Goal: Information Seeking & Learning: Learn about a topic

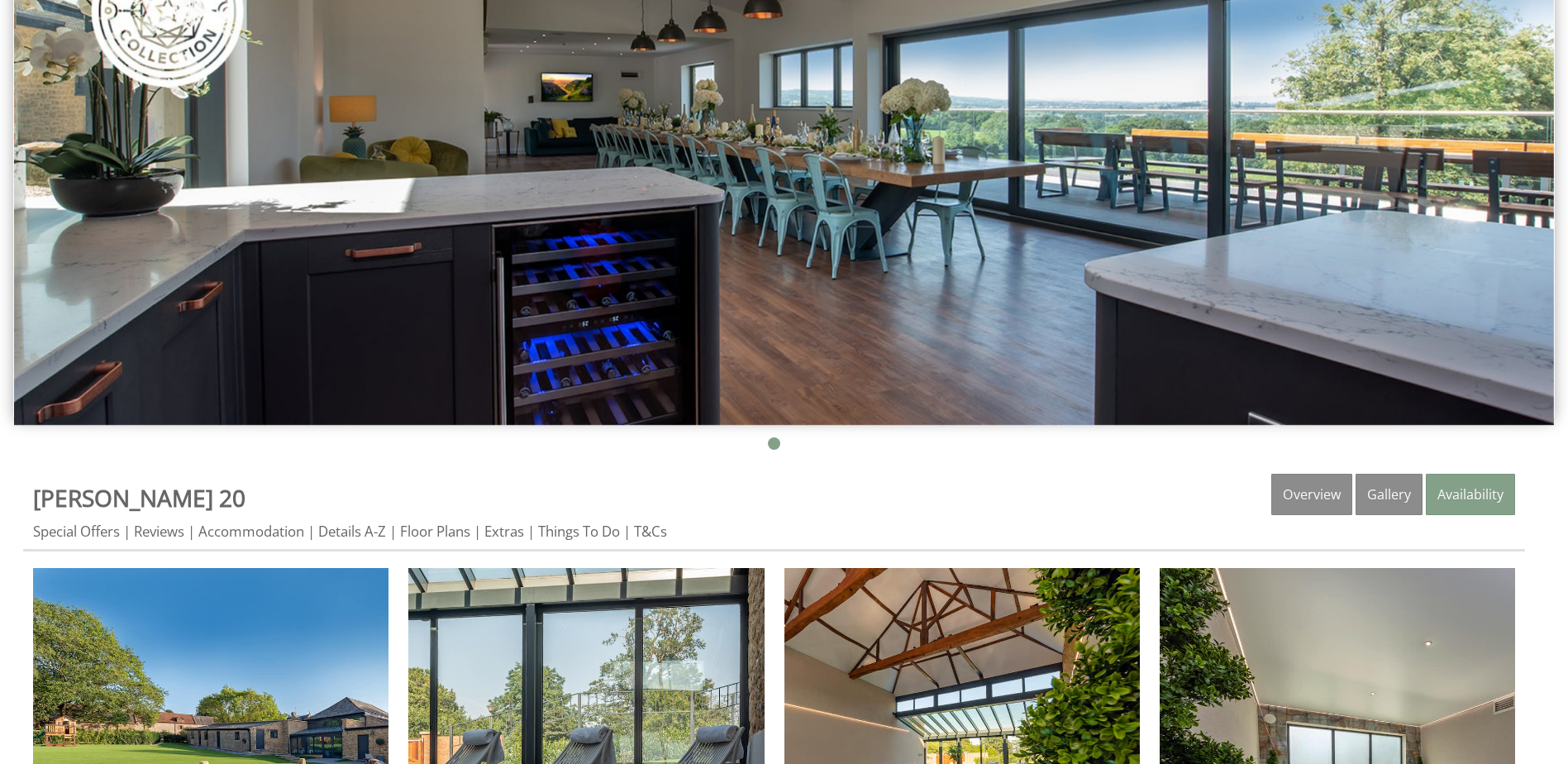
scroll to position [331, 0]
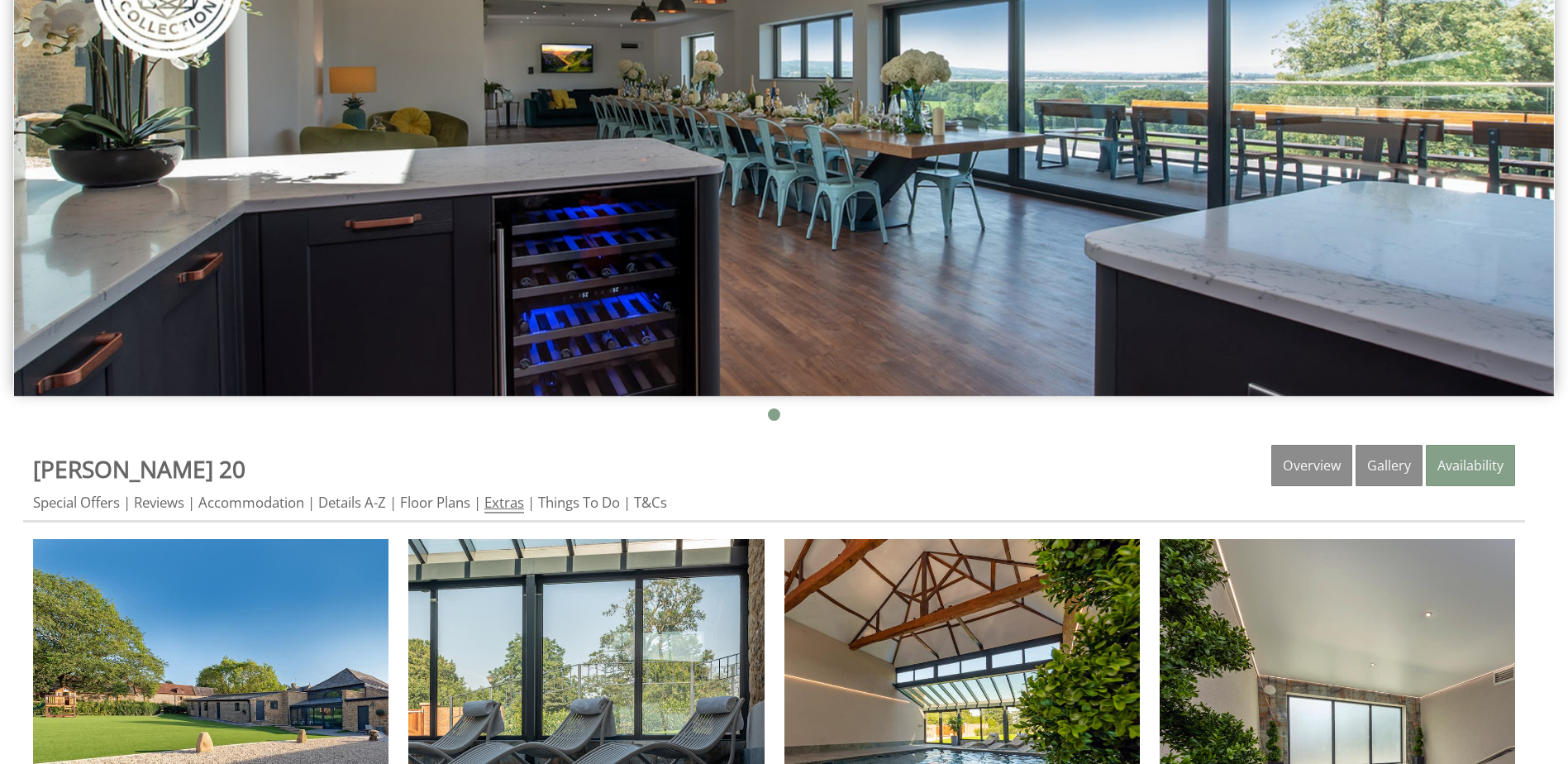
click at [524, 505] on link "Extras" at bounding box center [504, 502] width 40 height 21
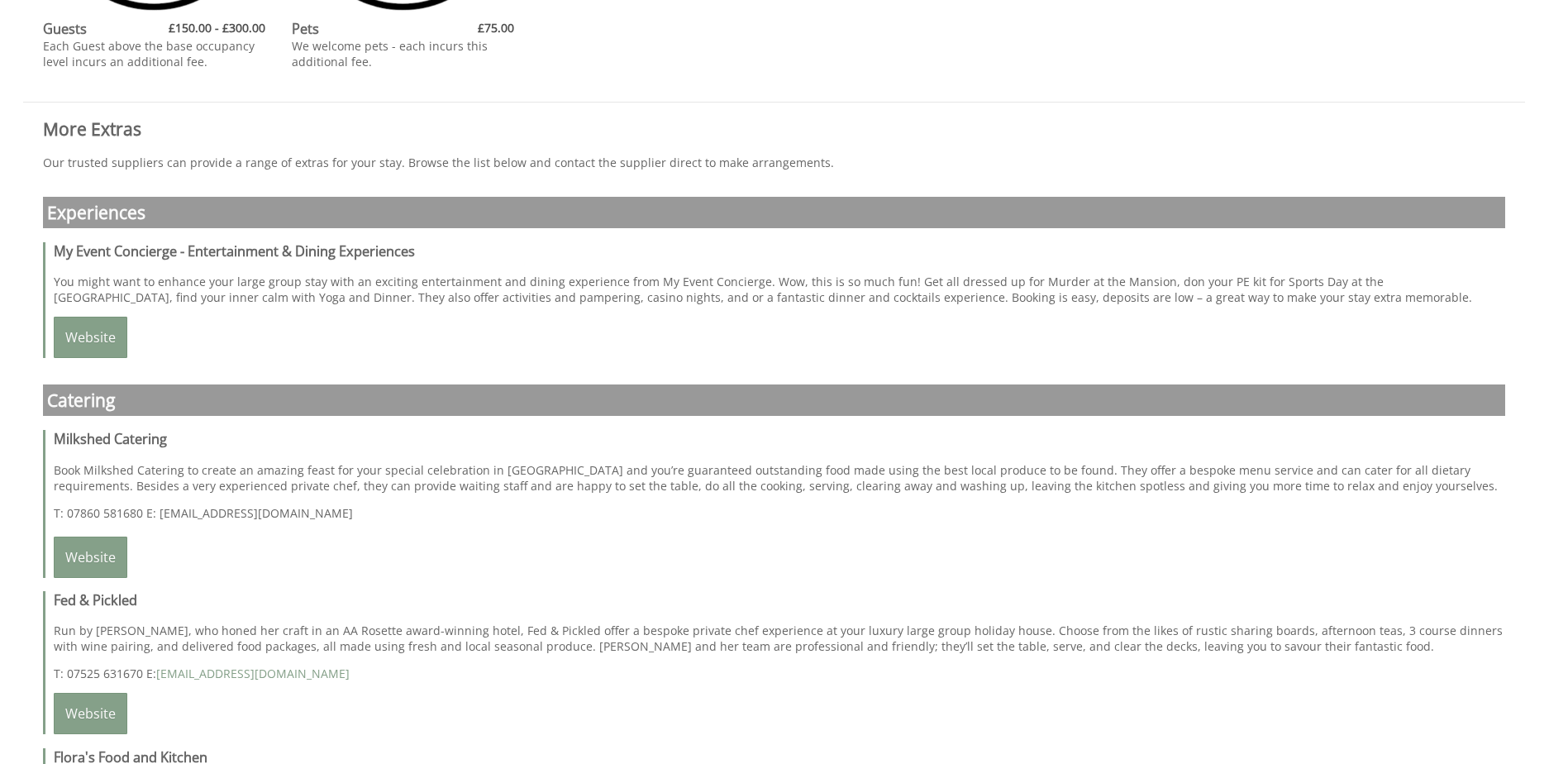
scroll to position [1570, 0]
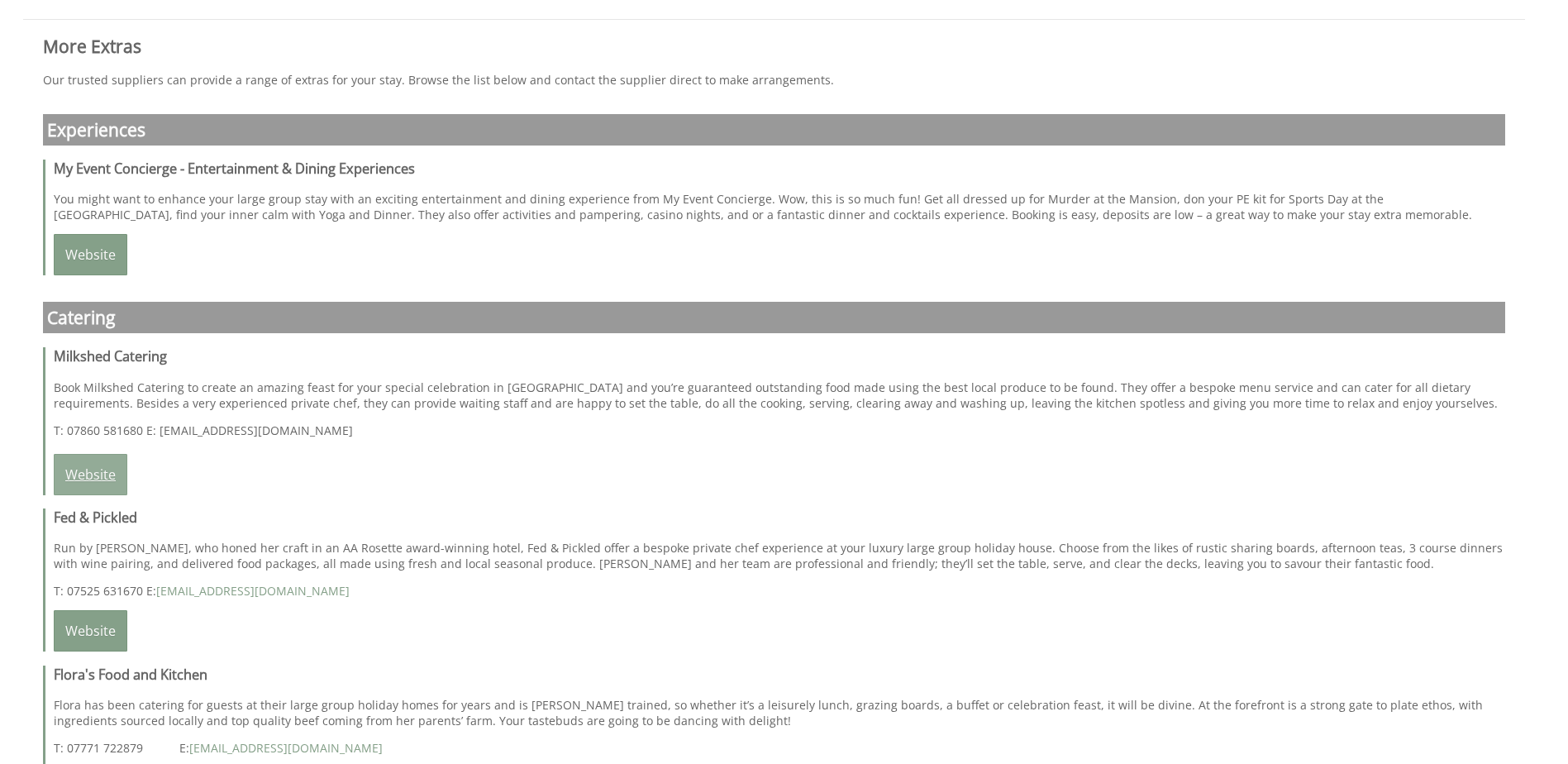
click at [97, 473] on link "Website" at bounding box center [90, 475] width 74 height 41
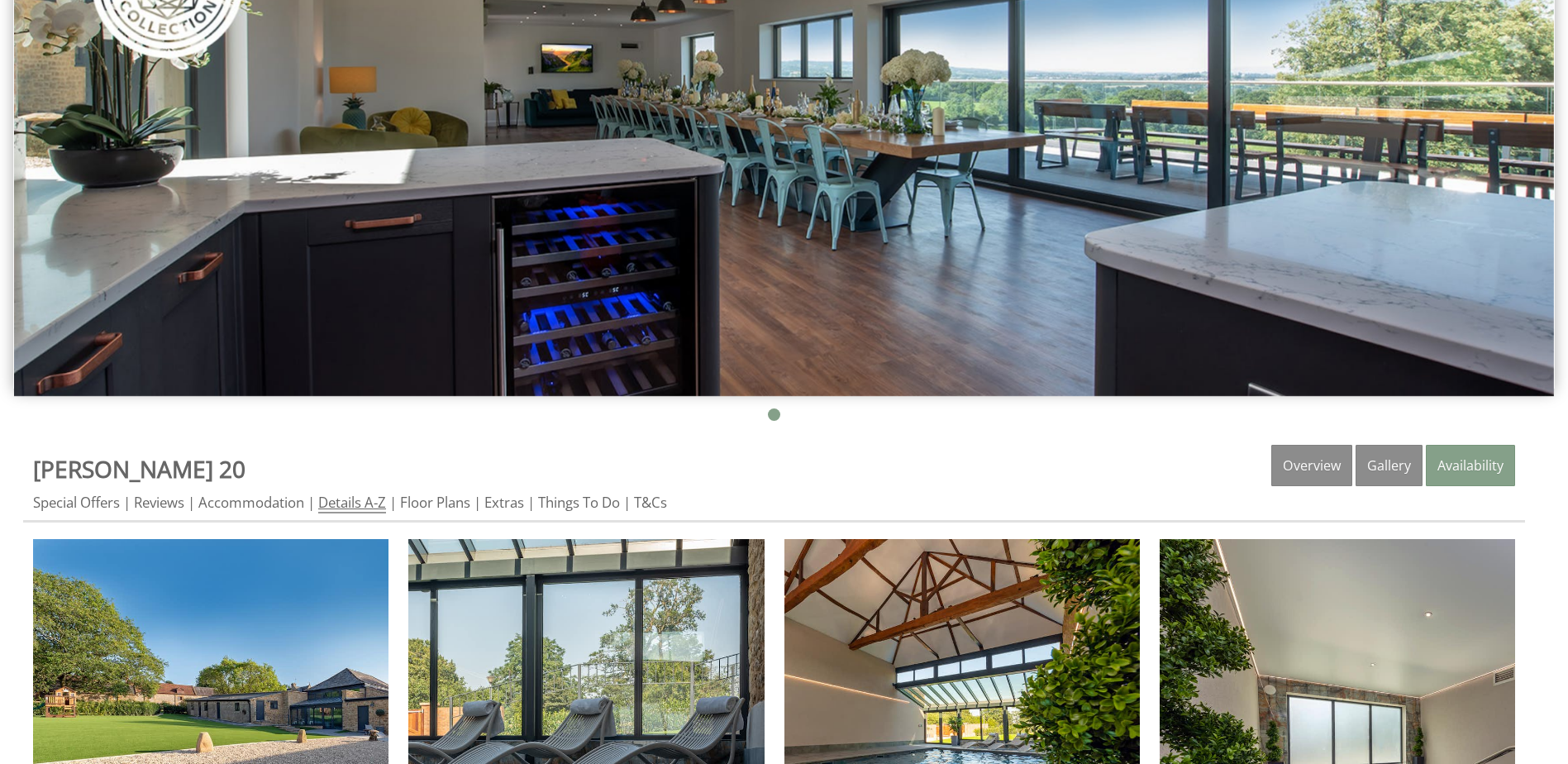
click at [381, 500] on link "Details A-Z" at bounding box center [352, 502] width 68 height 21
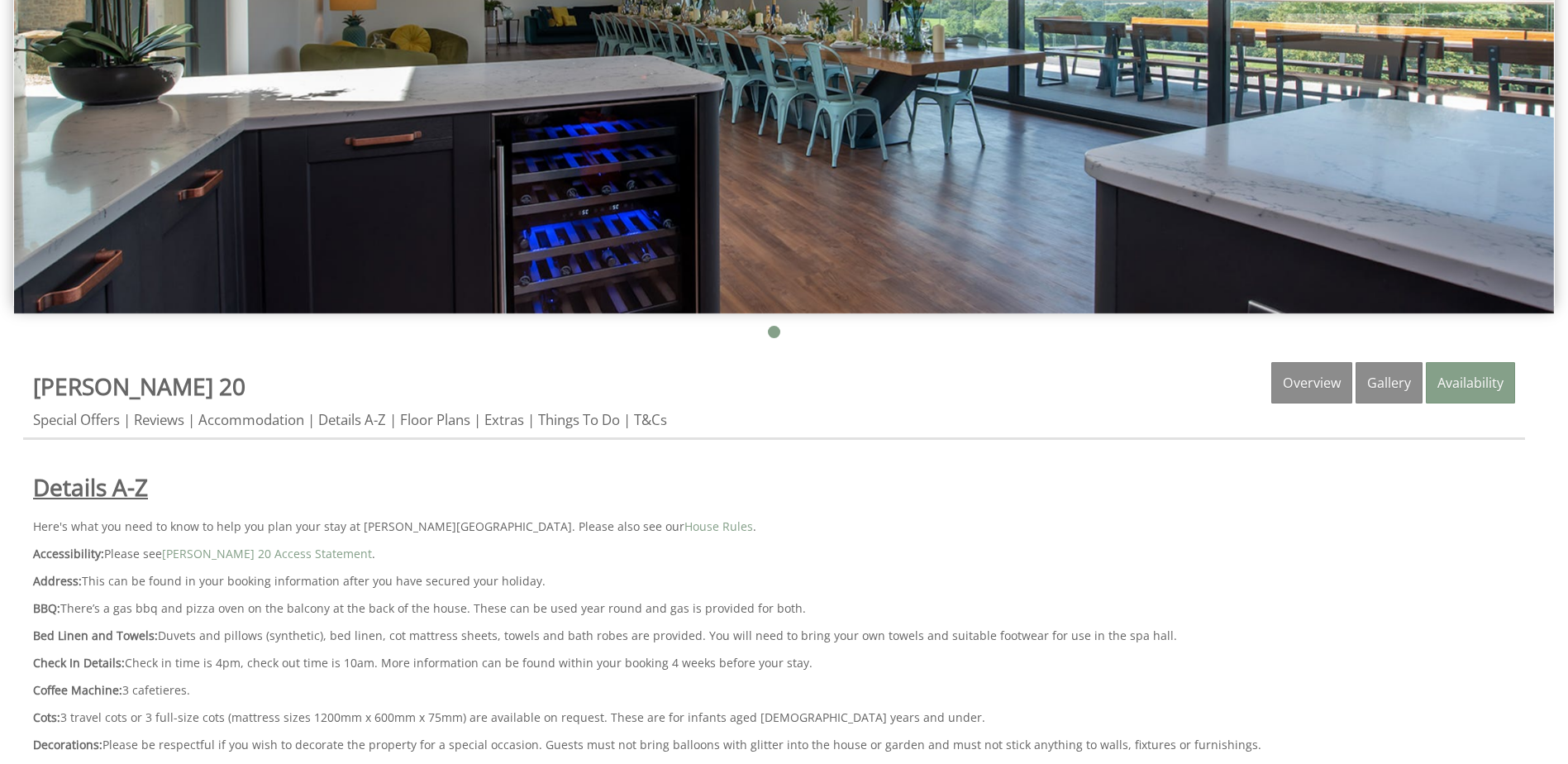
scroll to position [496, 0]
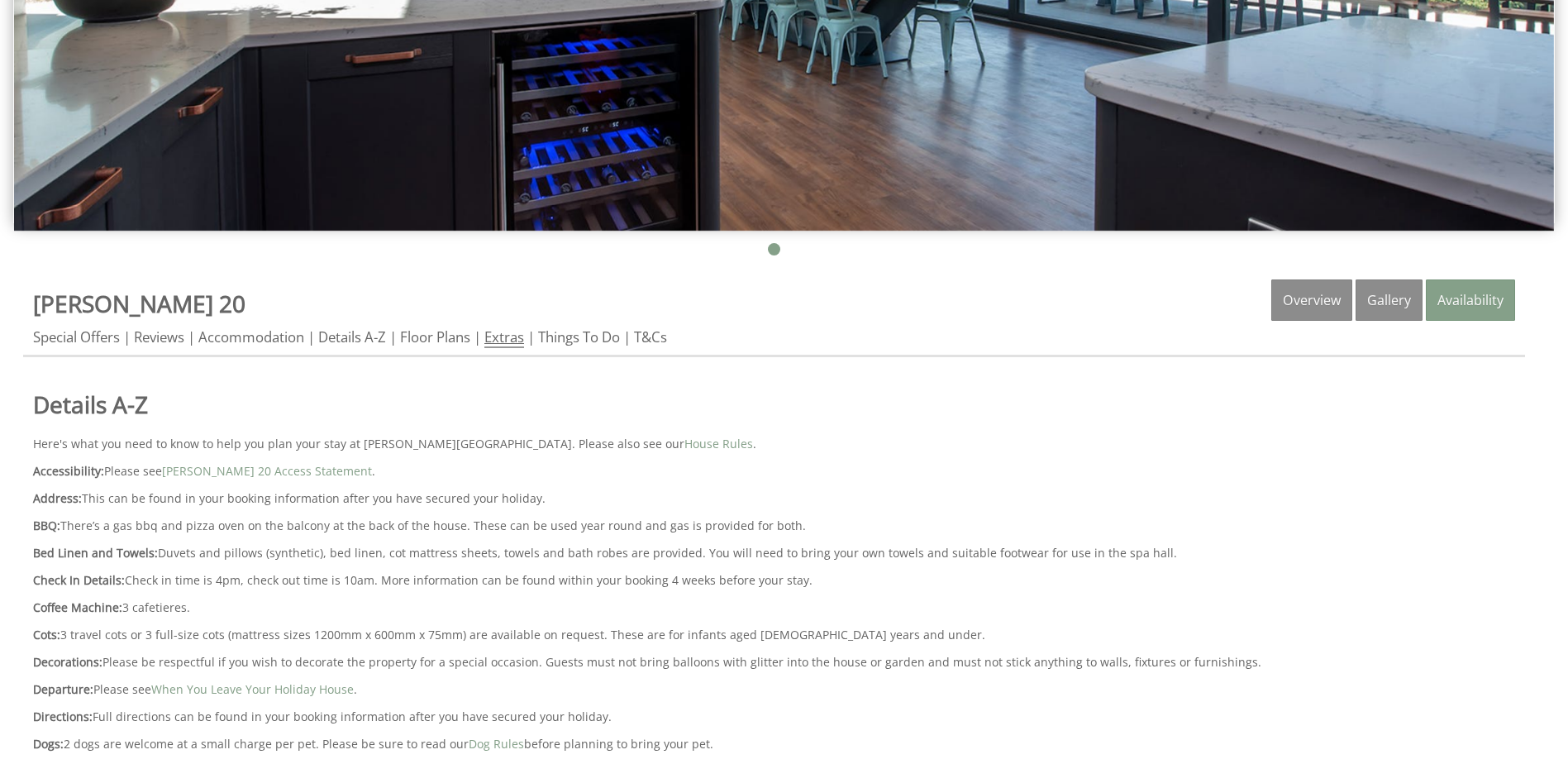
click at [505, 341] on link "Extras" at bounding box center [504, 337] width 40 height 21
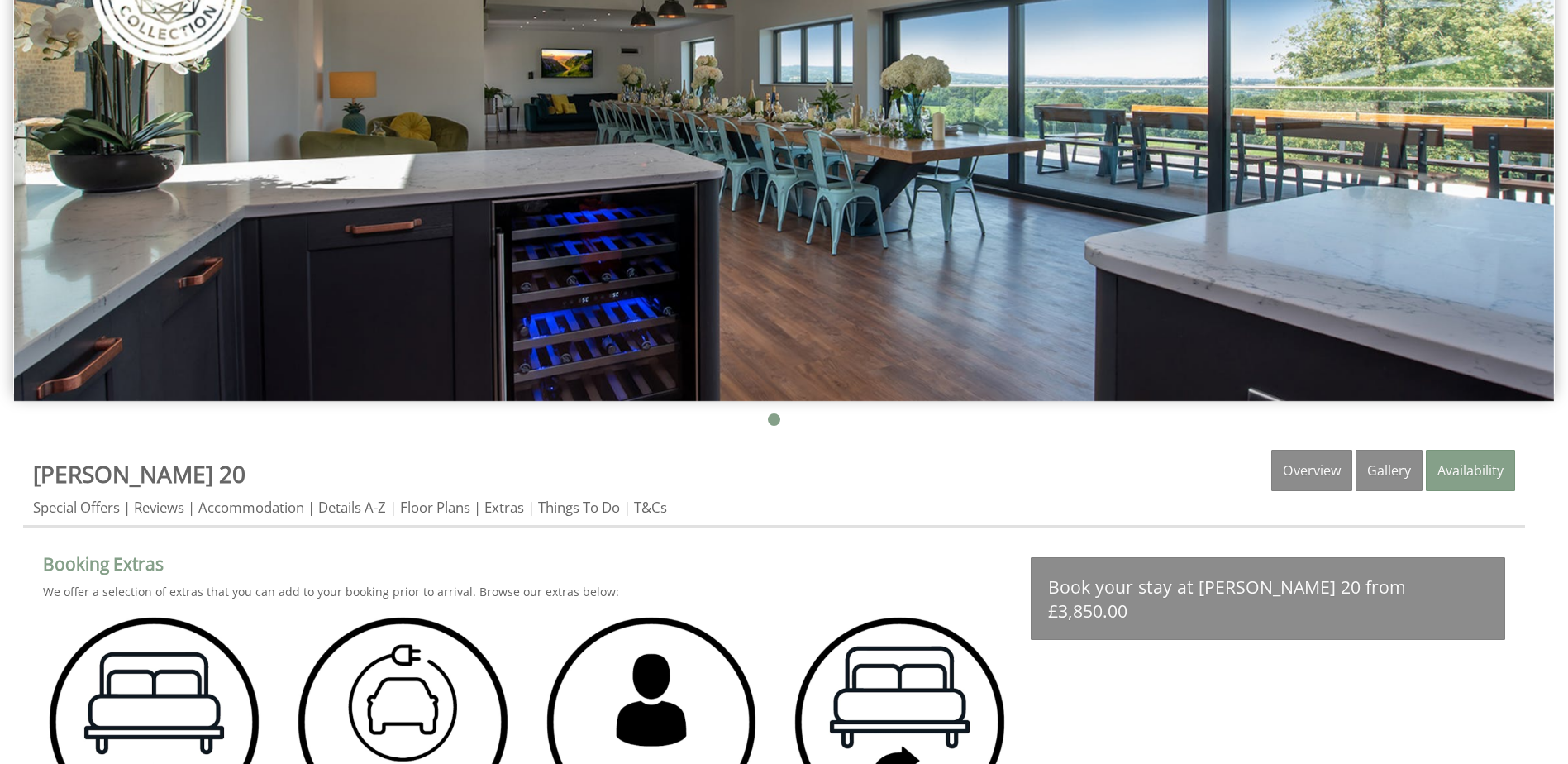
scroll to position [331, 0]
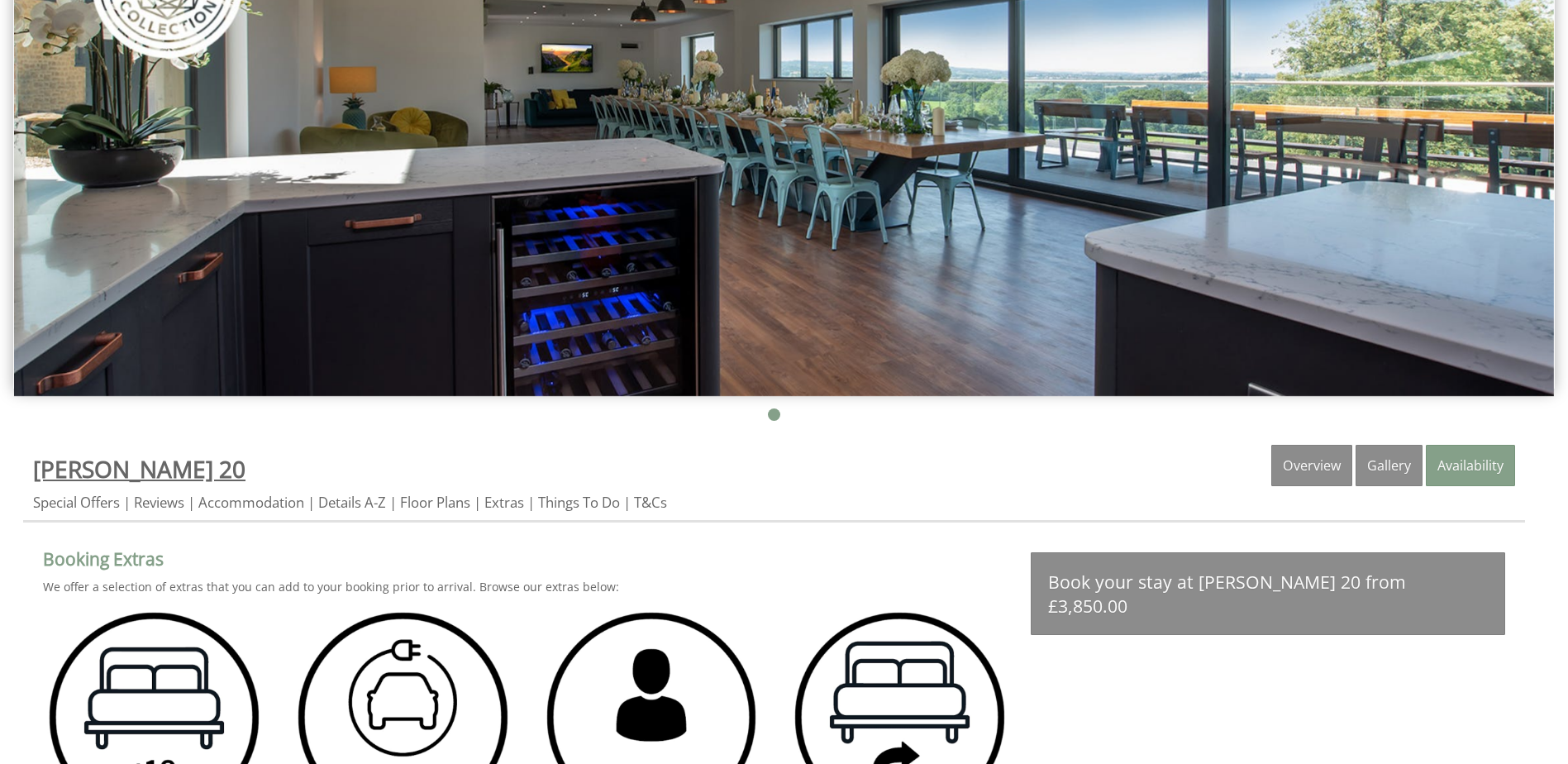
click at [98, 457] on span "[PERSON_NAME] 20" at bounding box center [139, 469] width 212 height 31
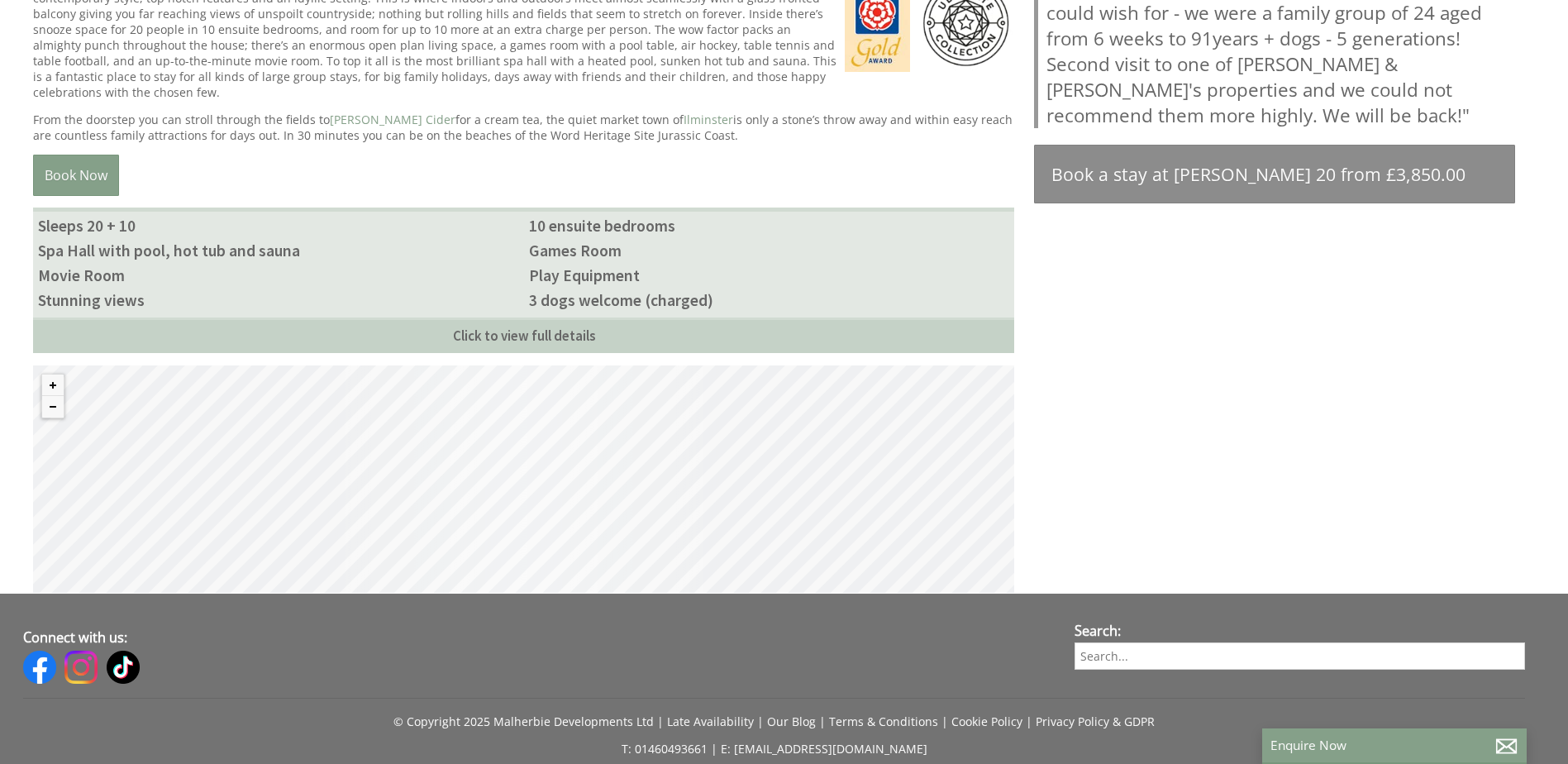
scroll to position [909, 0]
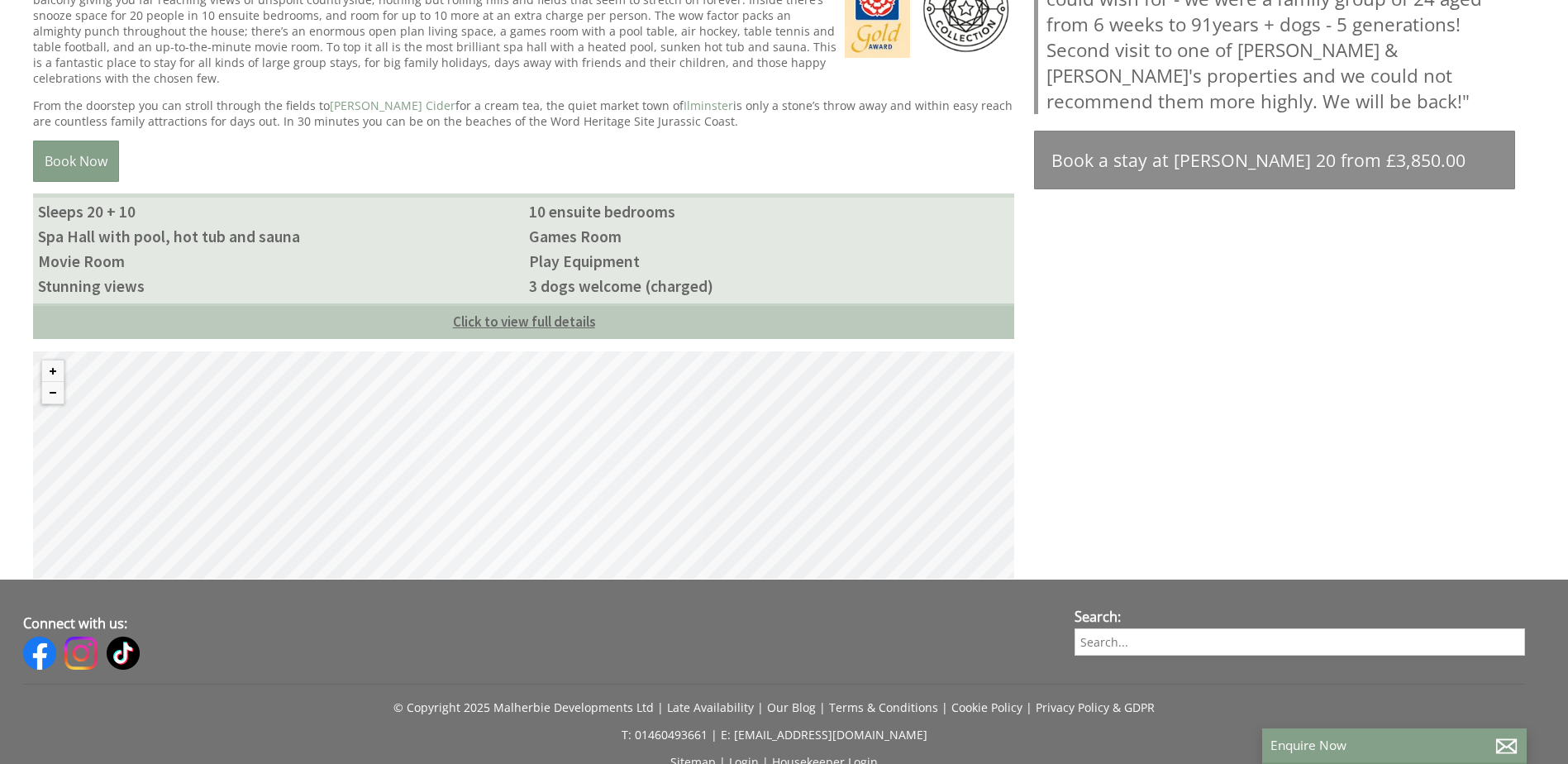
click at [574, 311] on link "Click to view full details" at bounding box center [524, 321] width 981 height 36
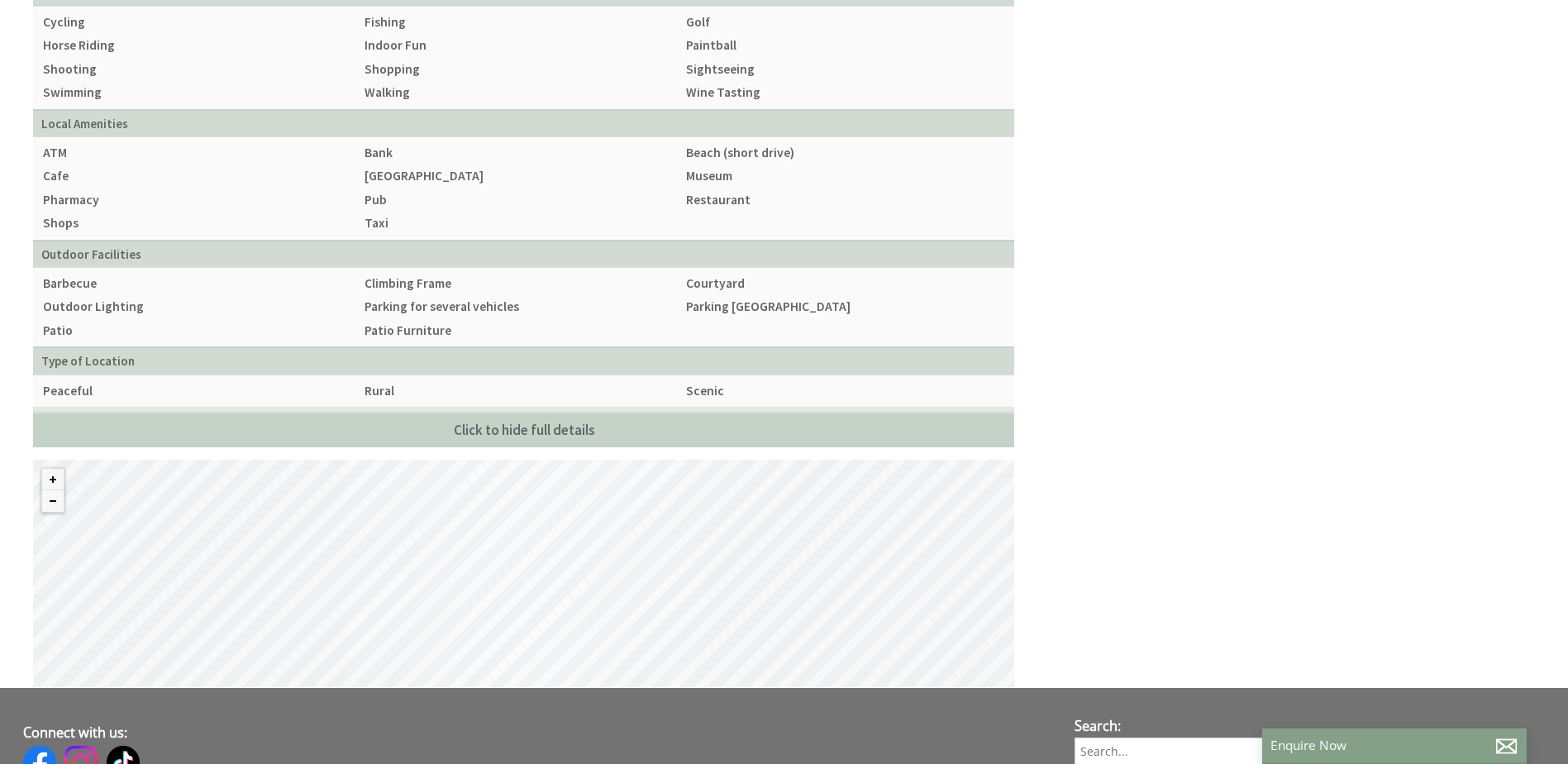
scroll to position [2149, 0]
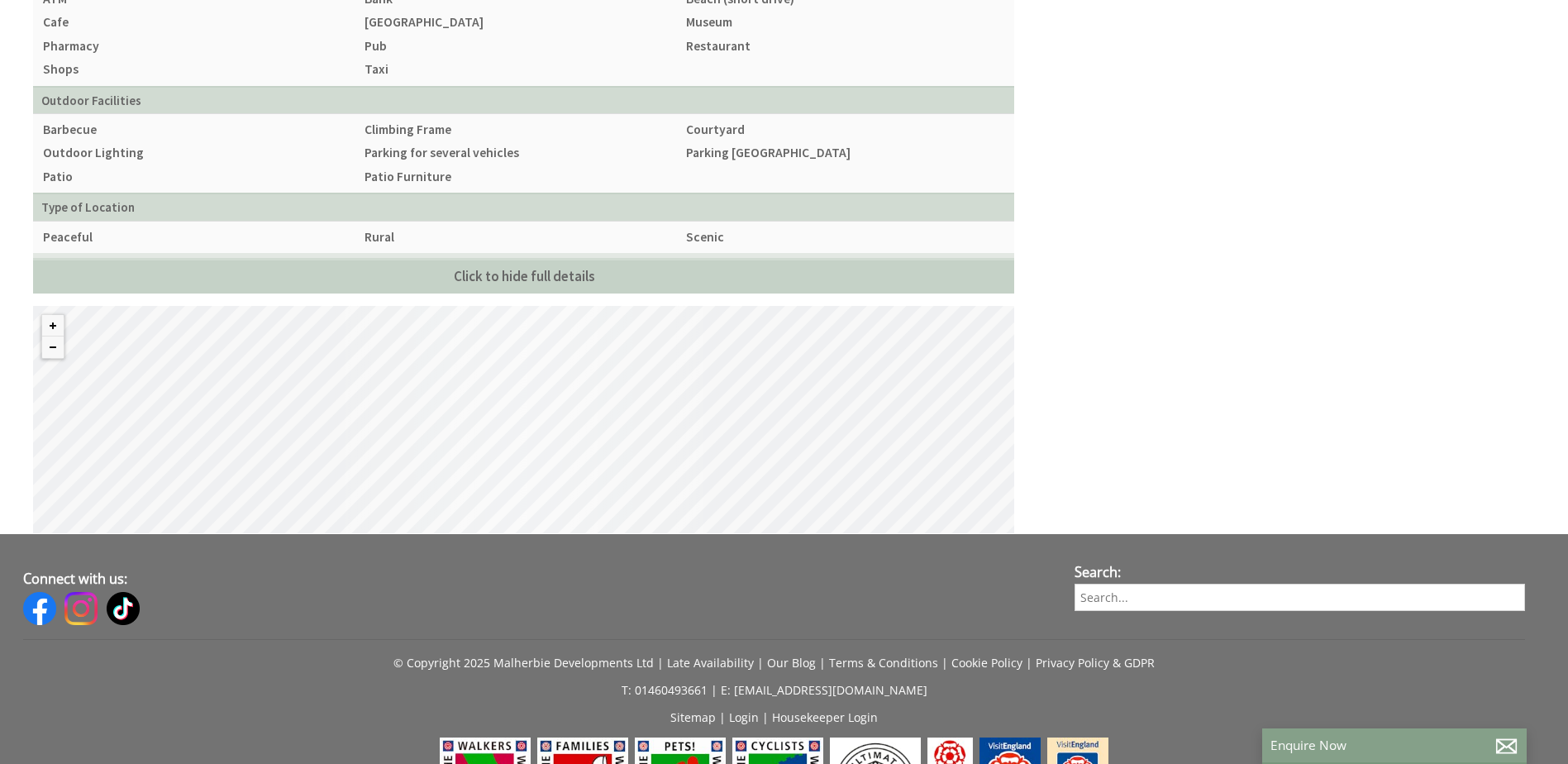
click at [555, 375] on div "© MapTiler © OpenStreetMap contributors" at bounding box center [524, 419] width 981 height 227
click at [58, 315] on button "Zoom in" at bounding box center [53, 326] width 22 height 22
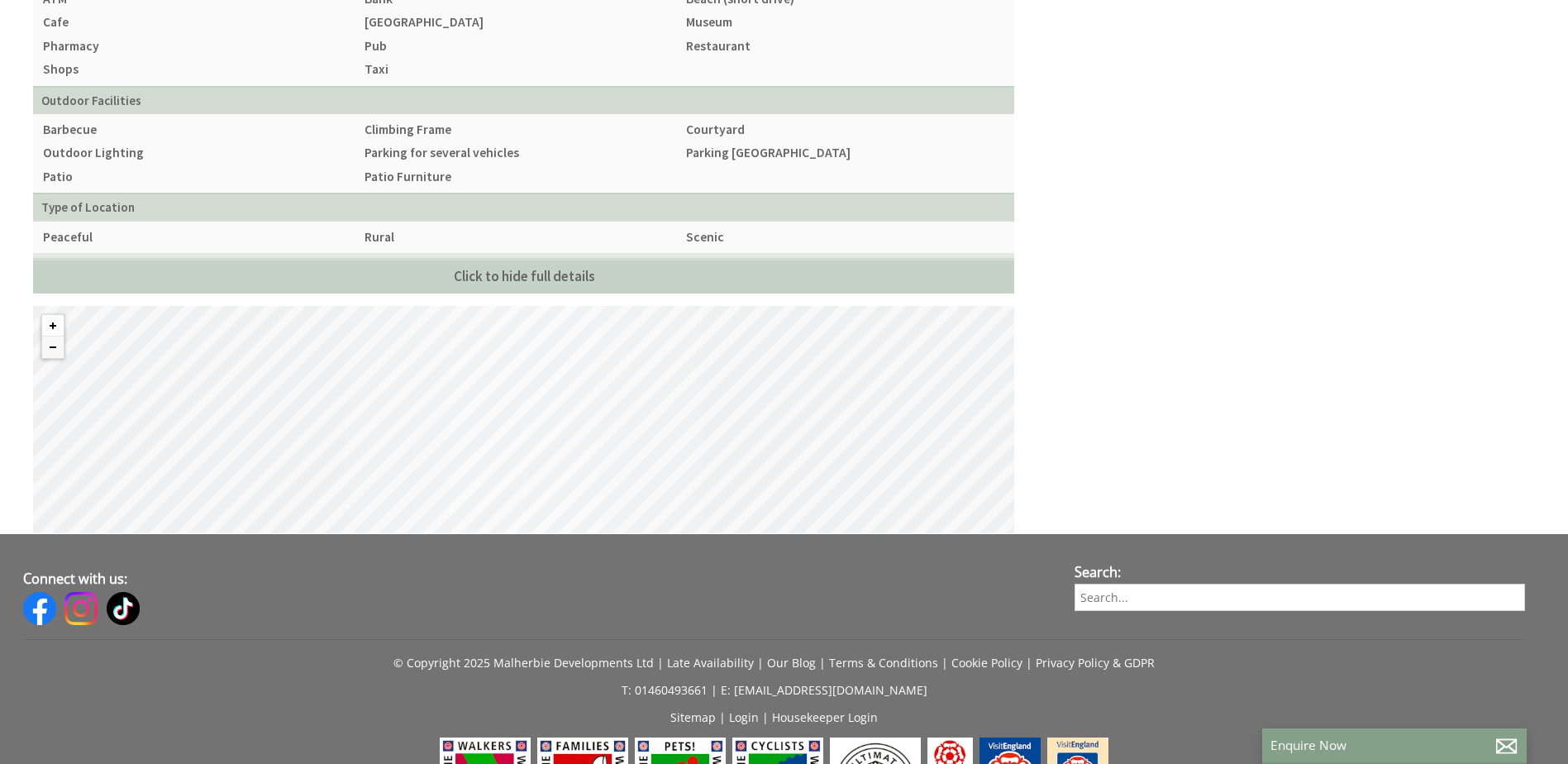
click at [58, 315] on button "Zoom in" at bounding box center [53, 326] width 22 height 22
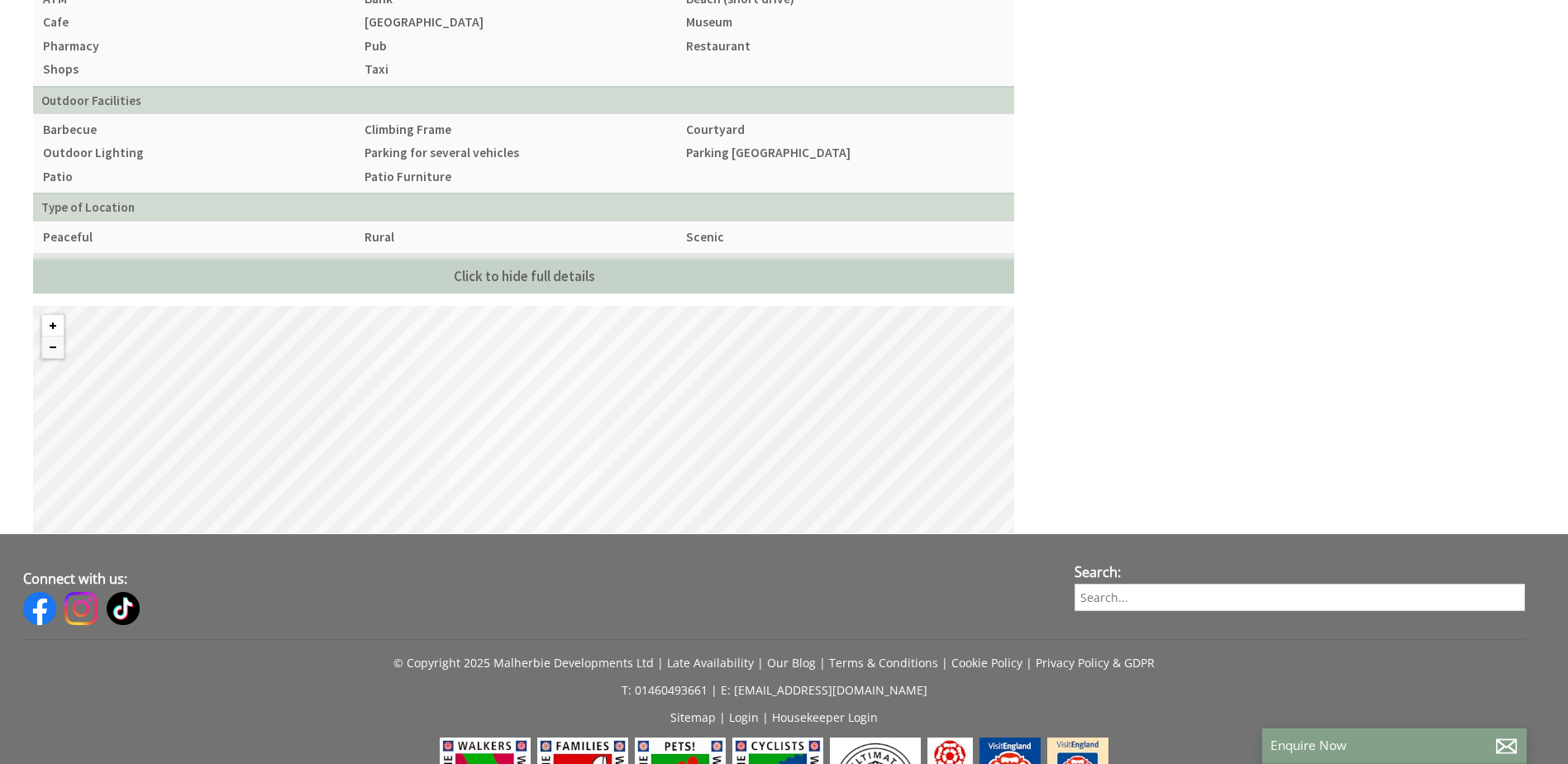
click at [58, 315] on button "Zoom in" at bounding box center [53, 326] width 22 height 22
drag, startPoint x: 642, startPoint y: 424, endPoint x: 665, endPoint y: 360, distance: 68.0
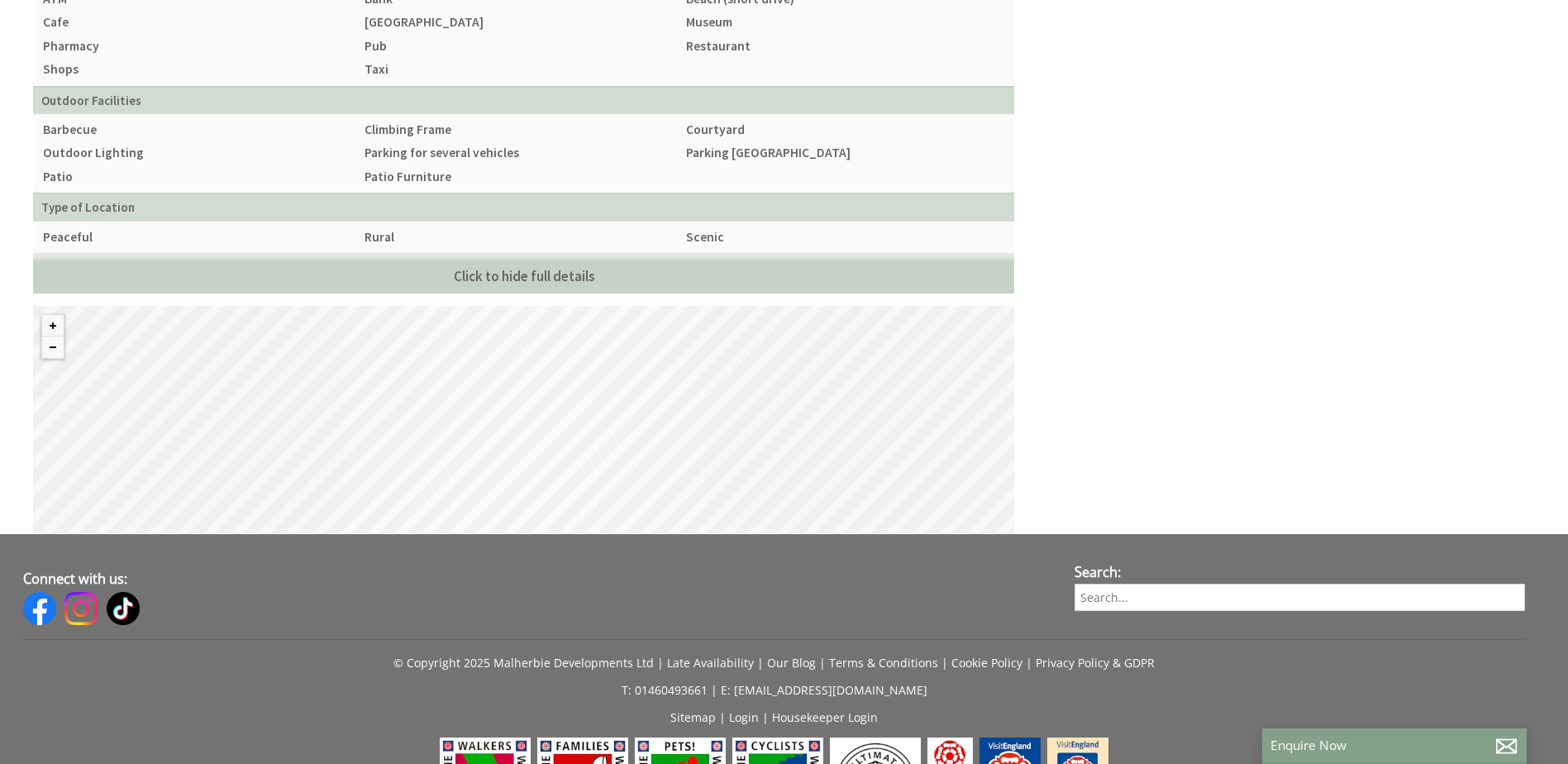
click at [665, 360] on div "© MapTiler © OpenStreetMap contributors" at bounding box center [524, 419] width 981 height 227
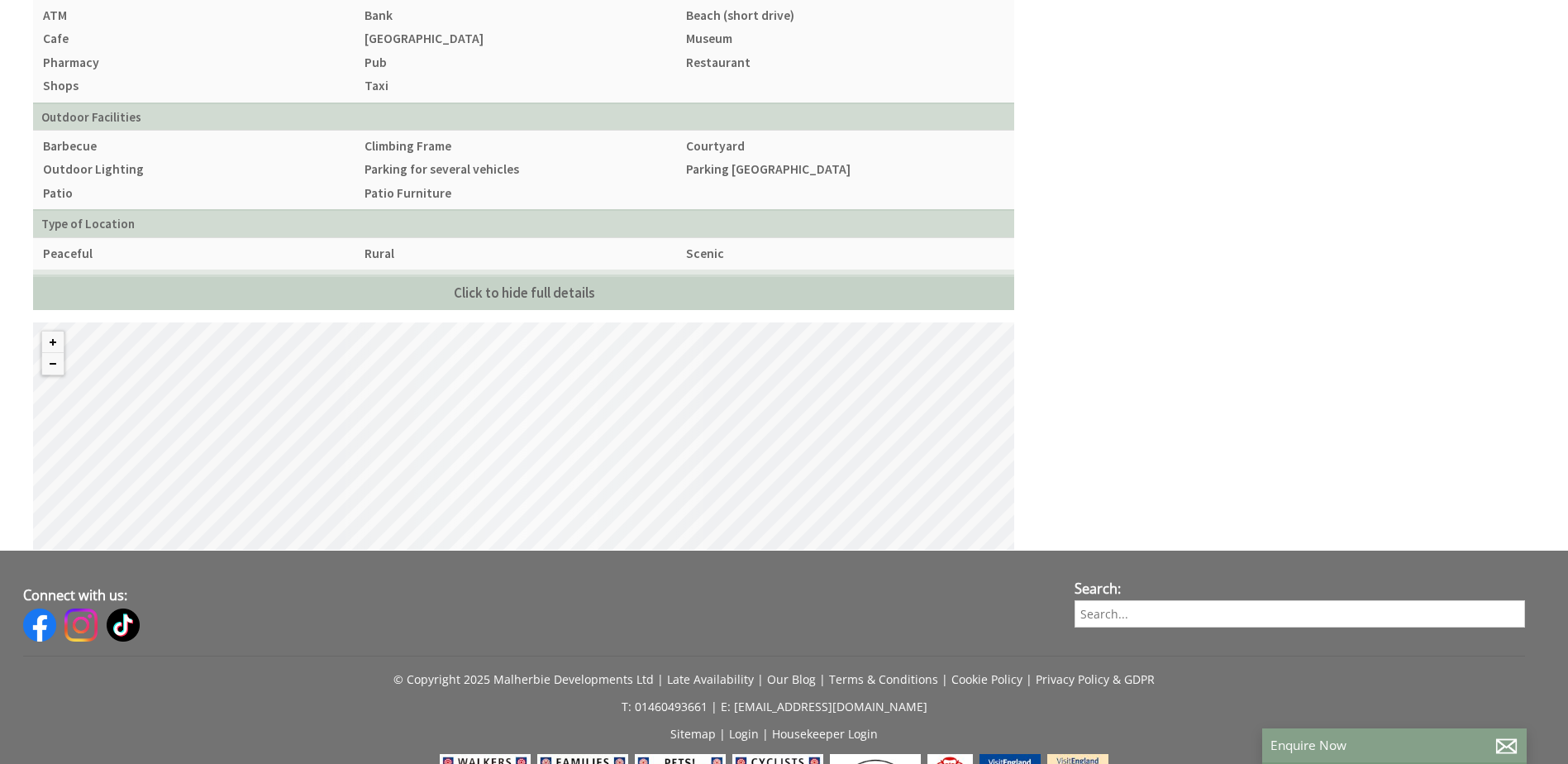
drag, startPoint x: 620, startPoint y: 419, endPoint x: 640, endPoint y: 370, distance: 52.9
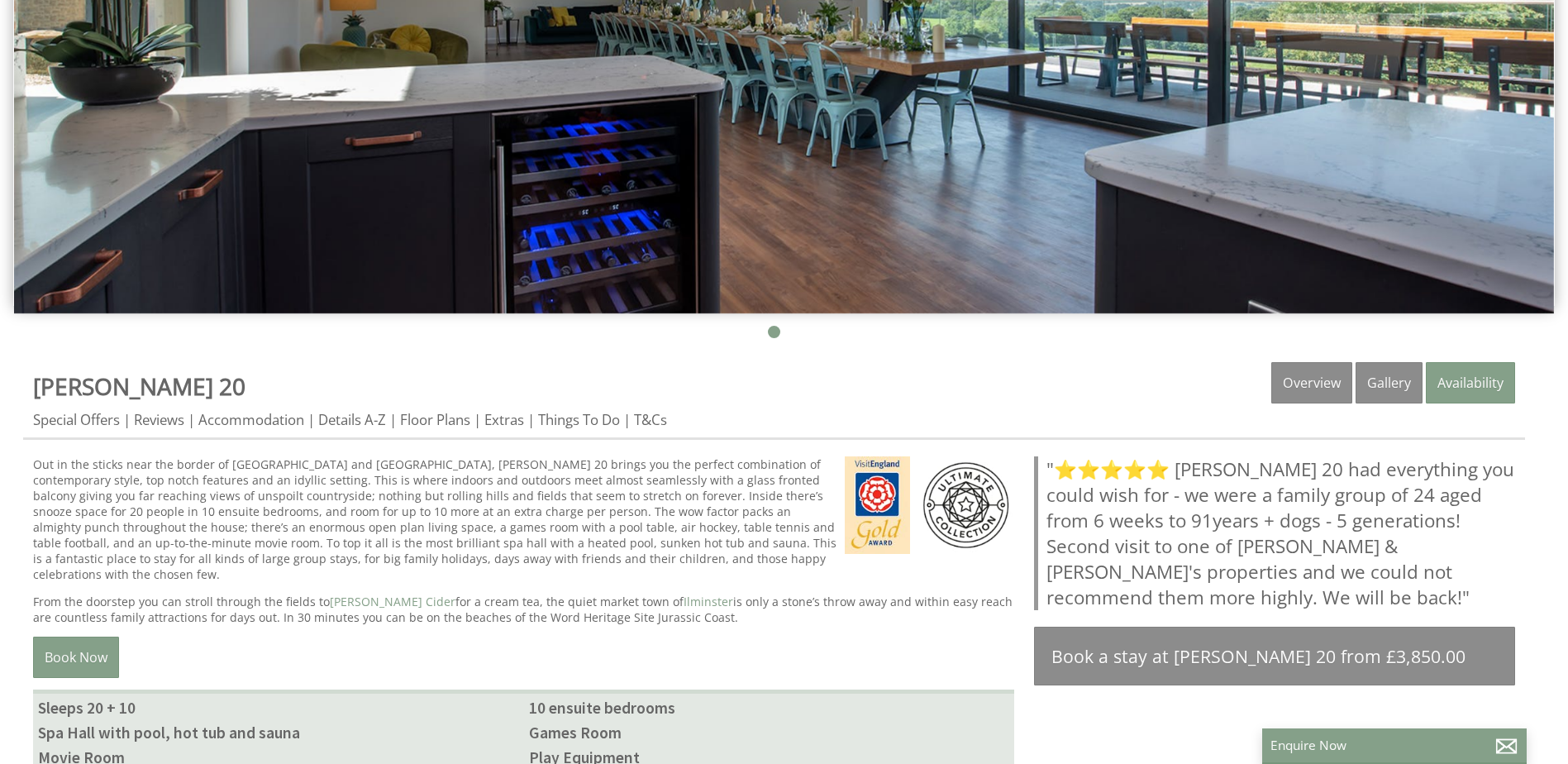
scroll to position [331, 0]
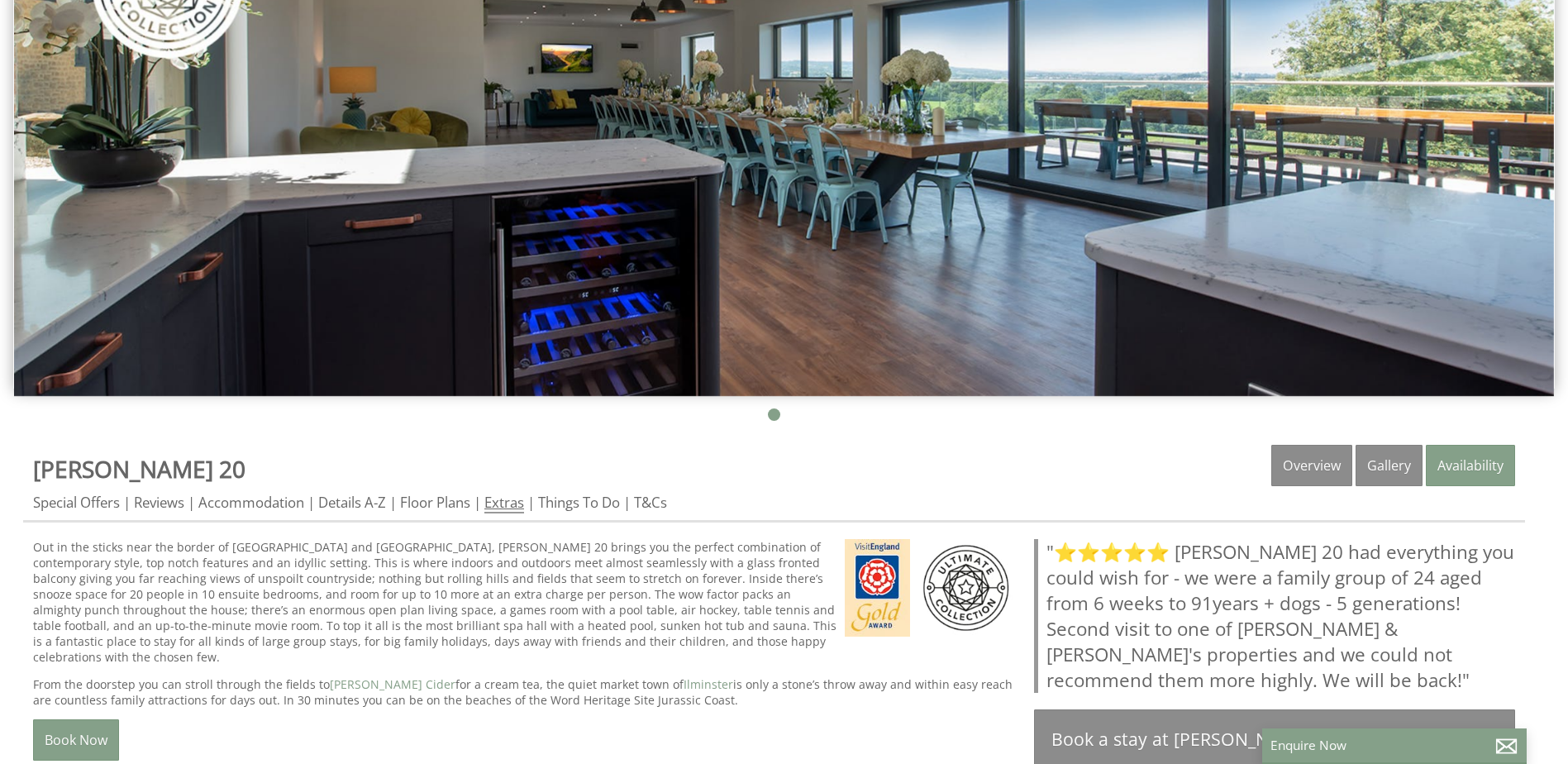
click at [496, 497] on link "Extras" at bounding box center [504, 502] width 40 height 21
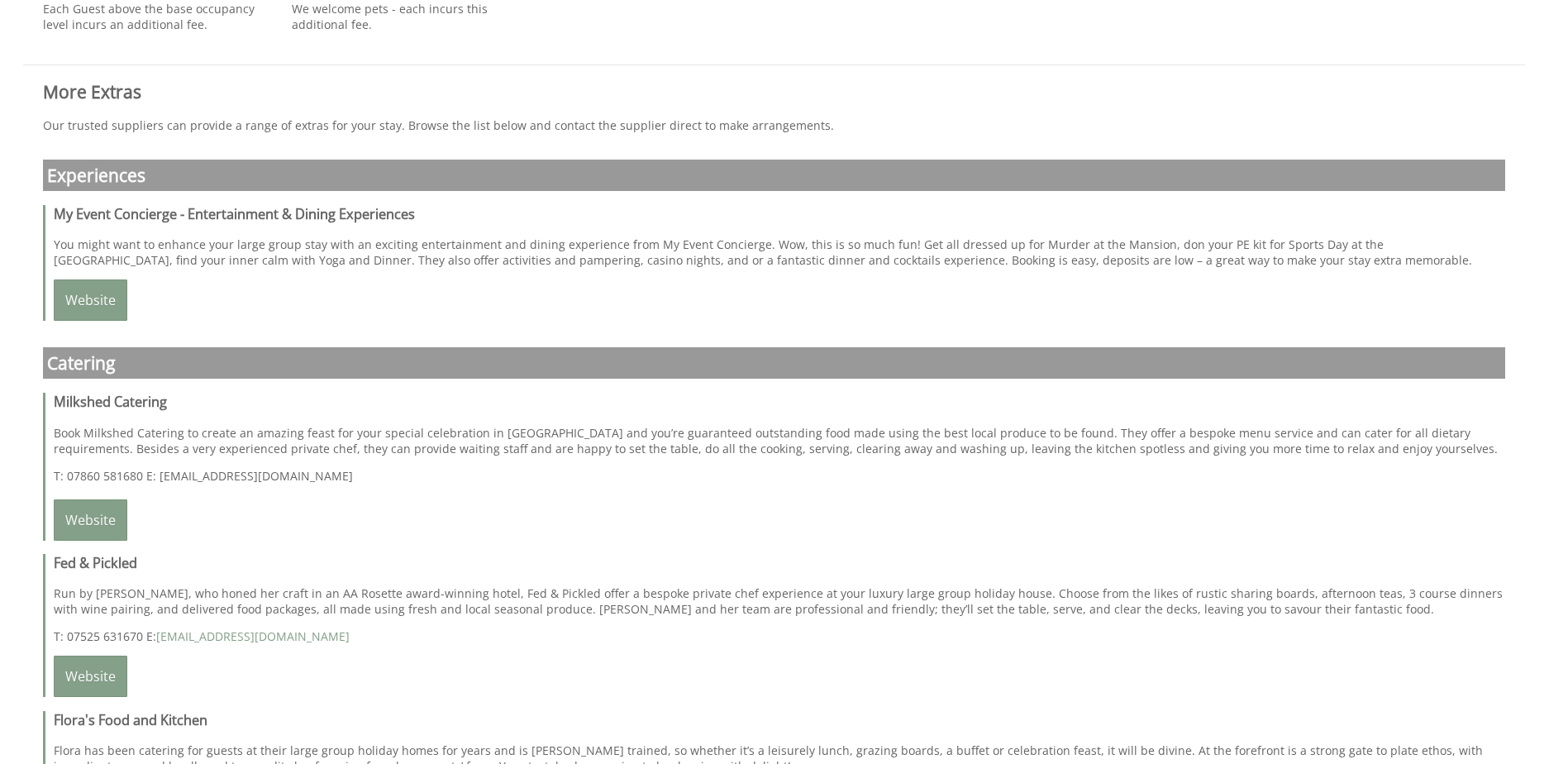
scroll to position [1570, 0]
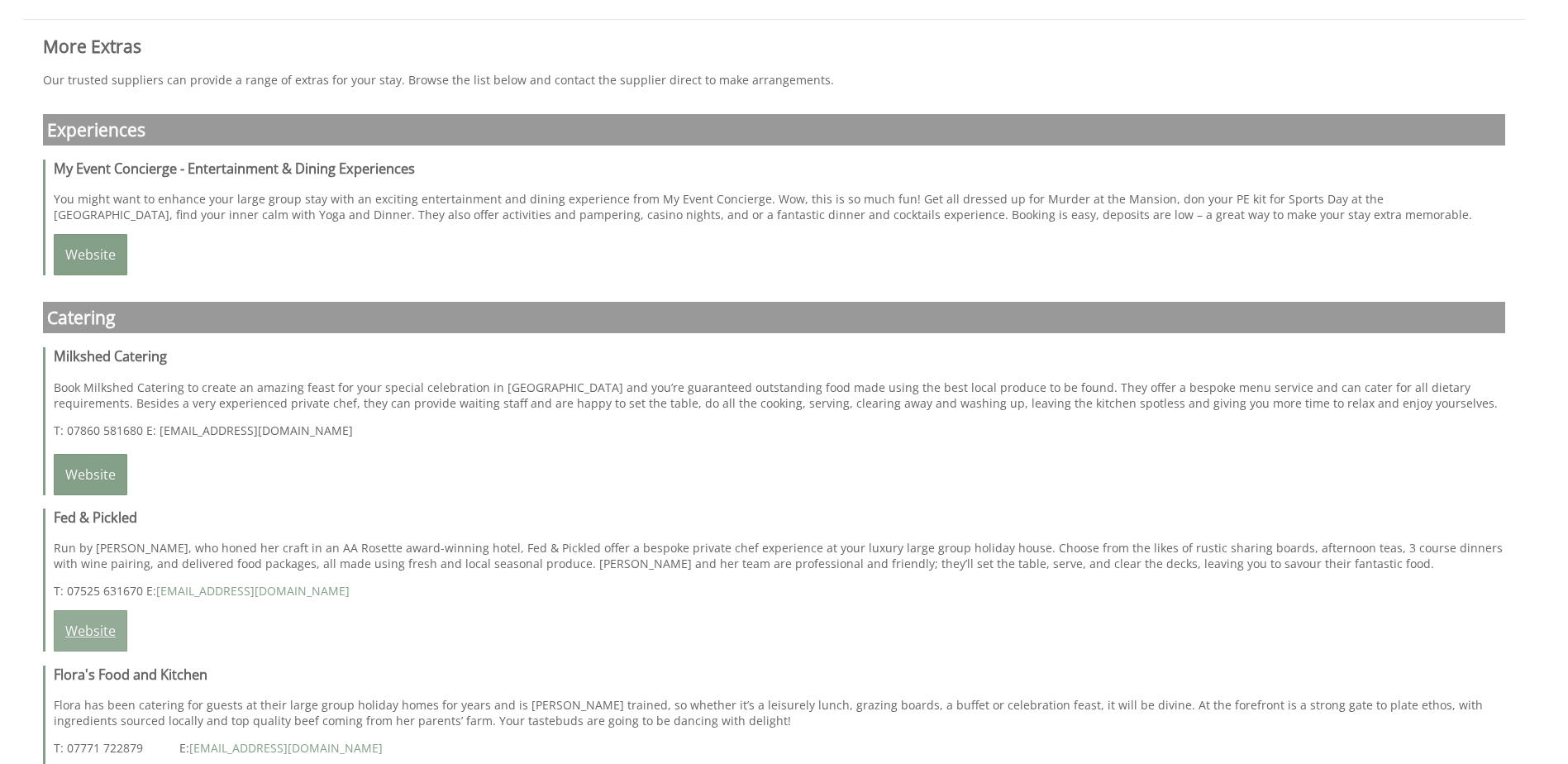
click at [94, 627] on link "Website" at bounding box center [90, 631] width 74 height 41
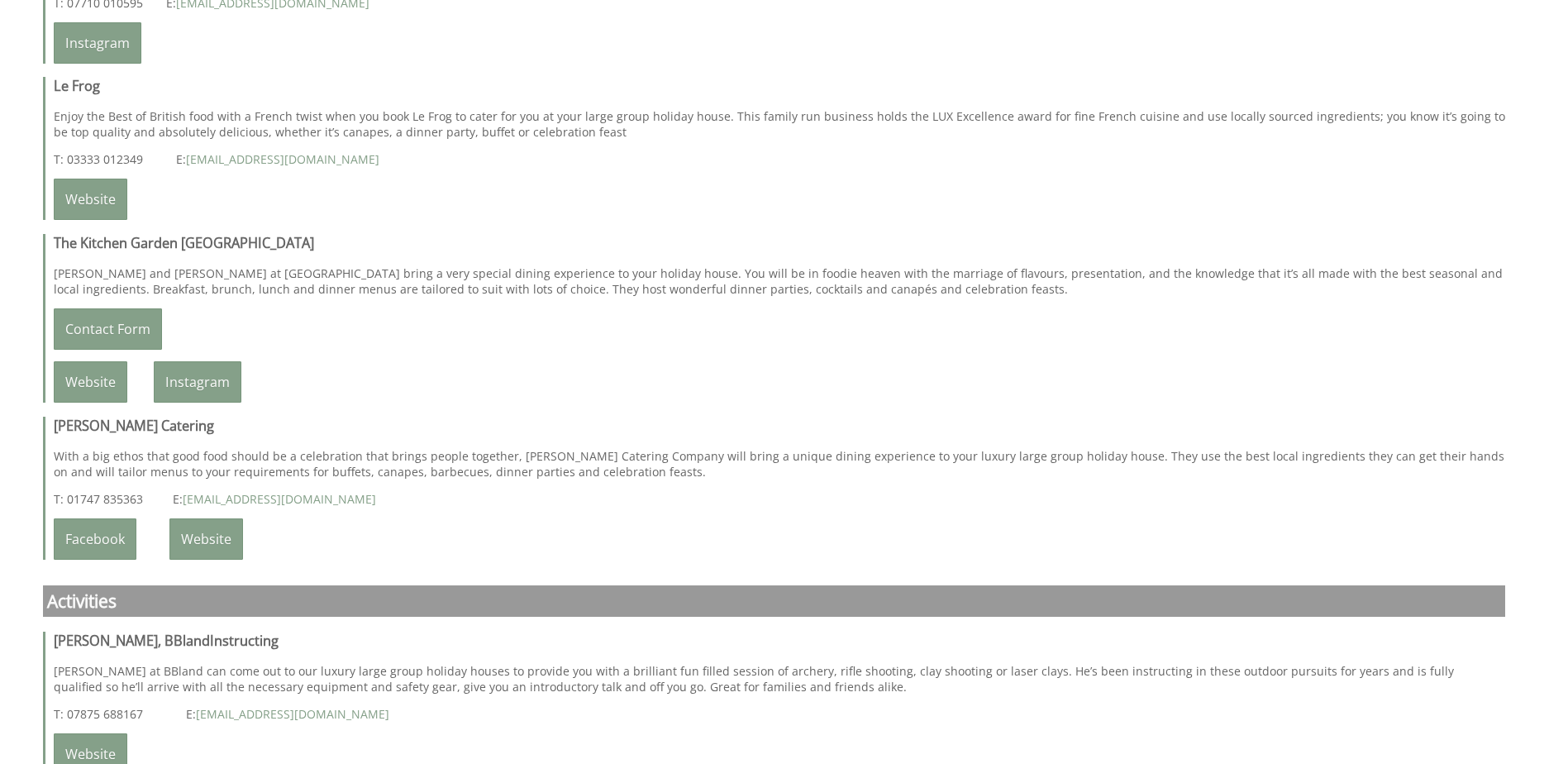
scroll to position [2976, 0]
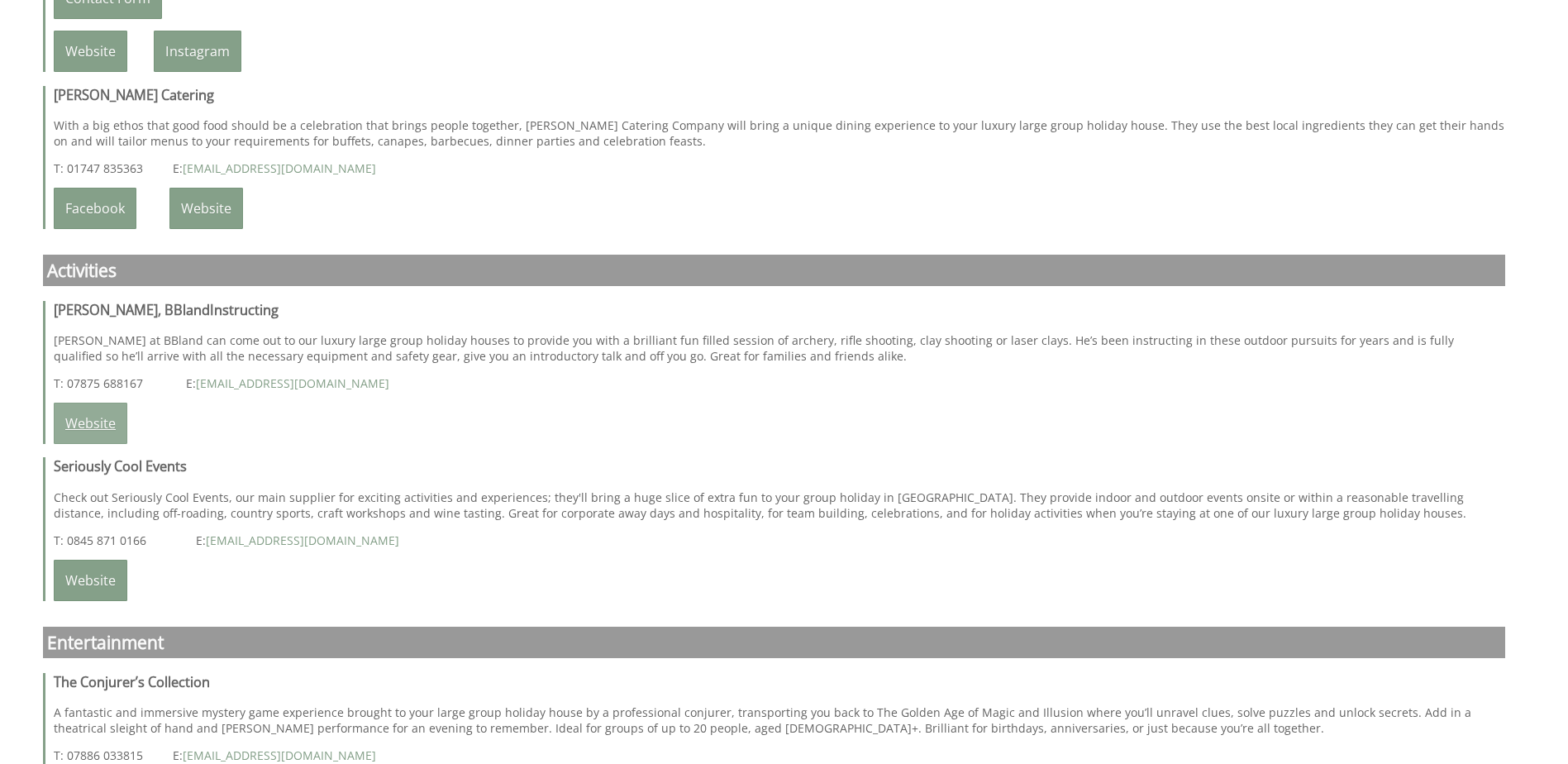
click at [90, 403] on link "Website" at bounding box center [90, 423] width 74 height 41
click at [104, 559] on link "Website" at bounding box center [90, 580] width 74 height 41
